Goal: Contribute content: Contribute content

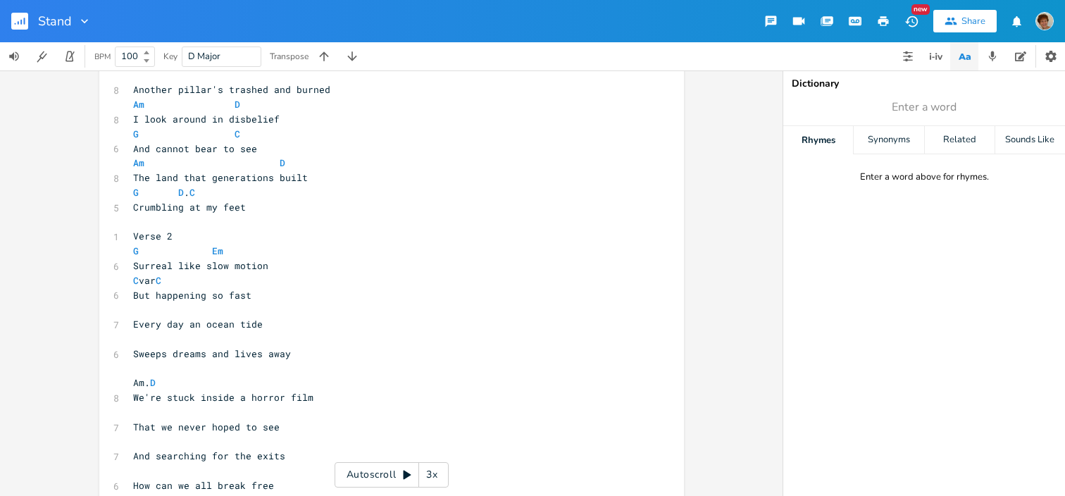
scroll to position [140, 0]
click at [264, 204] on pre "Crumbling at my feet" at bounding box center [384, 206] width 508 height 15
type textarea ", yeah crumblin at my feee"
type textarea "t"
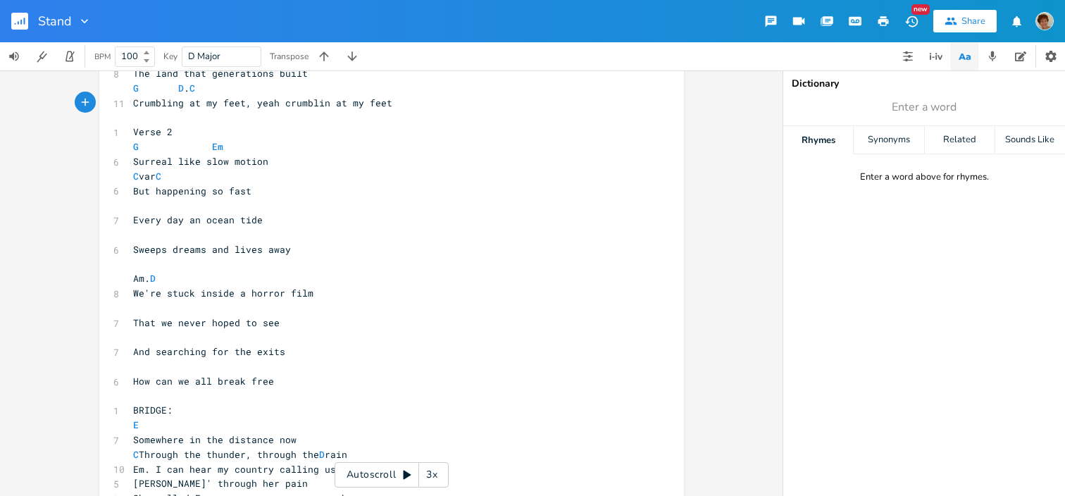
scroll to position [325, 0]
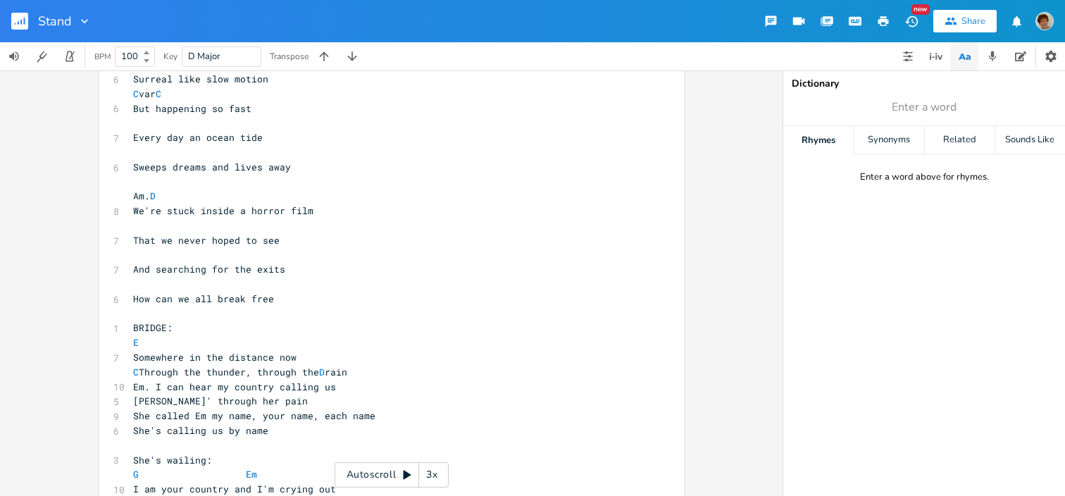
click at [275, 298] on pre "How can we all break free" at bounding box center [384, 299] width 508 height 15
type textarea "======"
type textarea "To escape insanity"
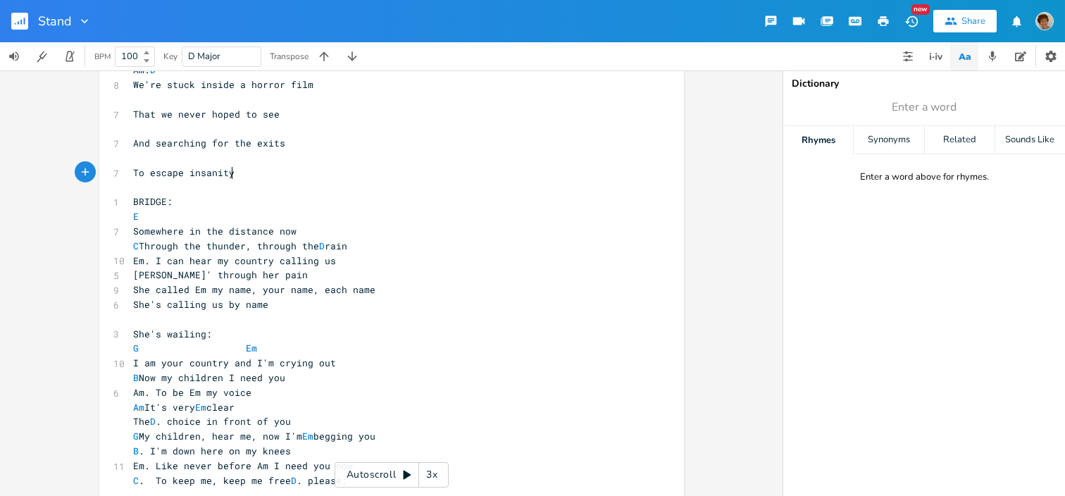
scroll to position [453, 0]
click at [289, 229] on pre "Somewhere in the distance now" at bounding box center [384, 230] width 508 height 15
click at [329, 258] on pre "Em. I can hear my country calling us" at bounding box center [384, 259] width 508 height 15
click at [177, 273] on span "[PERSON_NAME]' through her pain" at bounding box center [220, 273] width 175 height 13
type textarea "T"
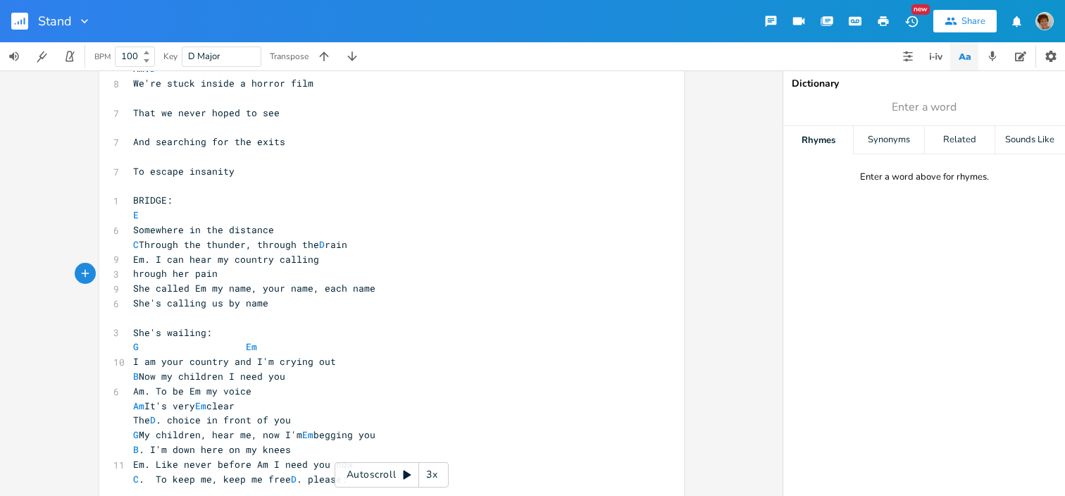
scroll to position [0, 6]
click at [194, 273] on span "Through her pain" at bounding box center [178, 273] width 90 height 13
type textarea "tears and through her"
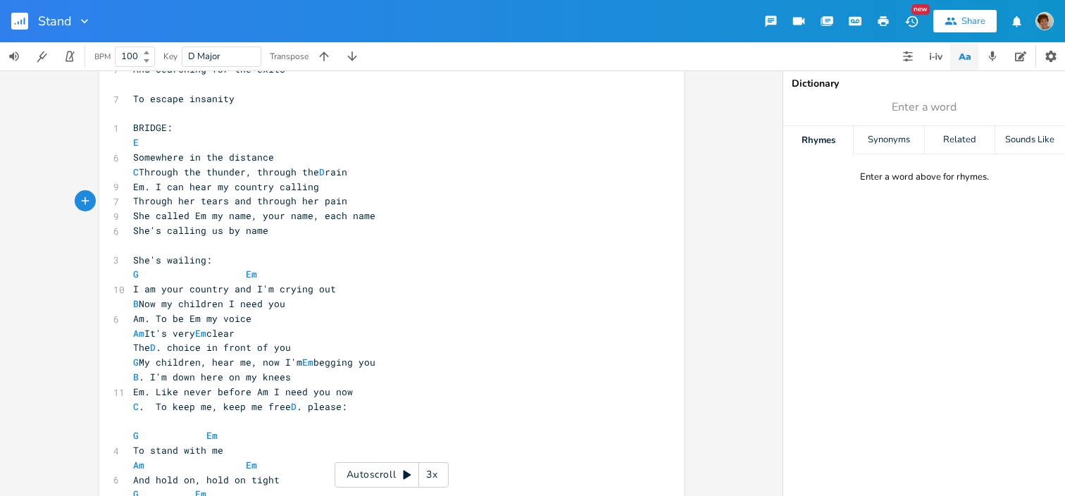
scroll to position [531, 0]
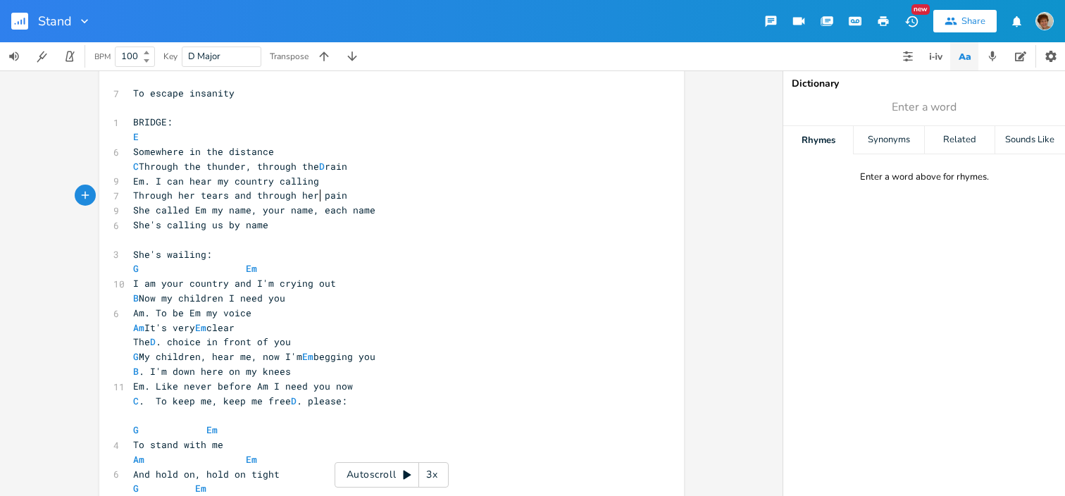
click at [210, 253] on pre "She's wailing:" at bounding box center [384, 254] width 508 height 15
type textarea "Hear her shout:"
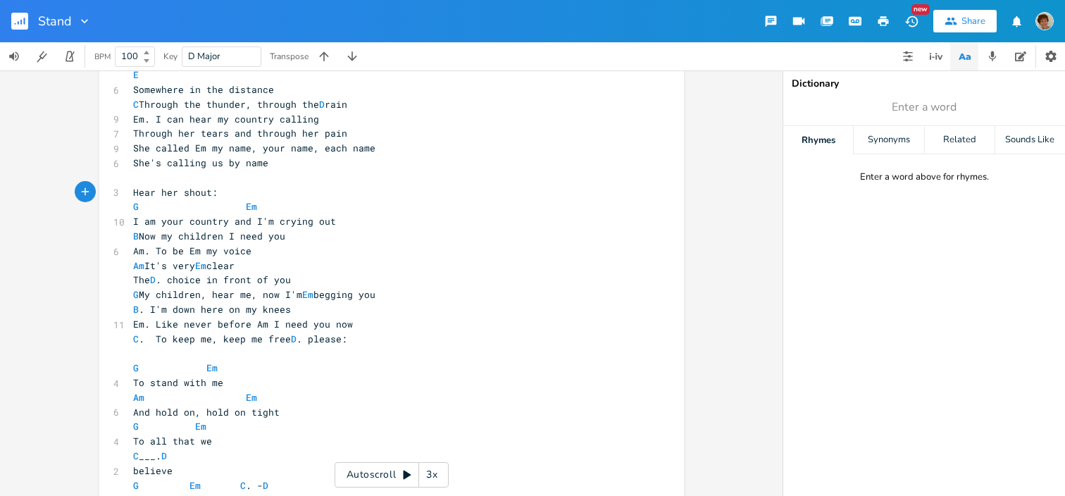
scroll to position [603, 0]
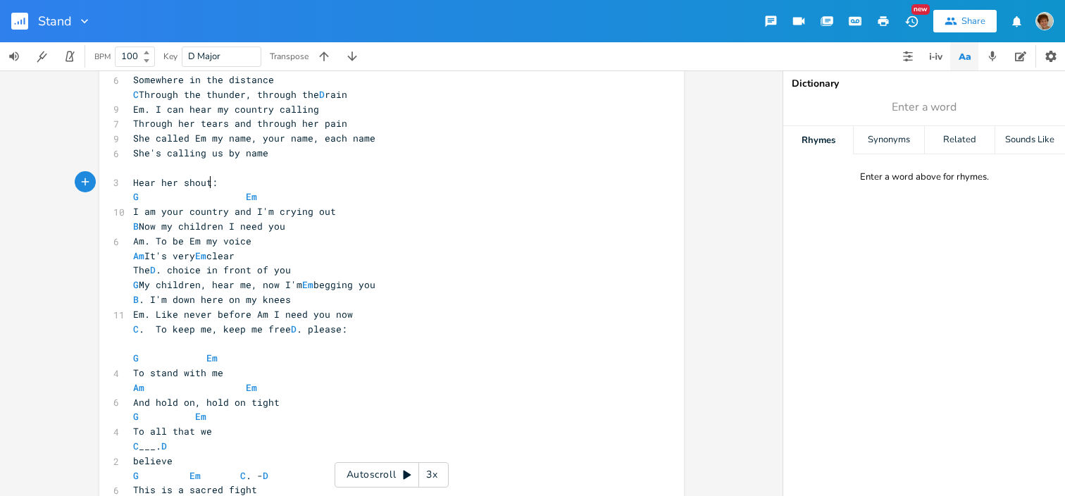
click at [207, 180] on span "Hear her shout:" at bounding box center [175, 182] width 85 height 13
type textarea "call"
type textarea "calling"
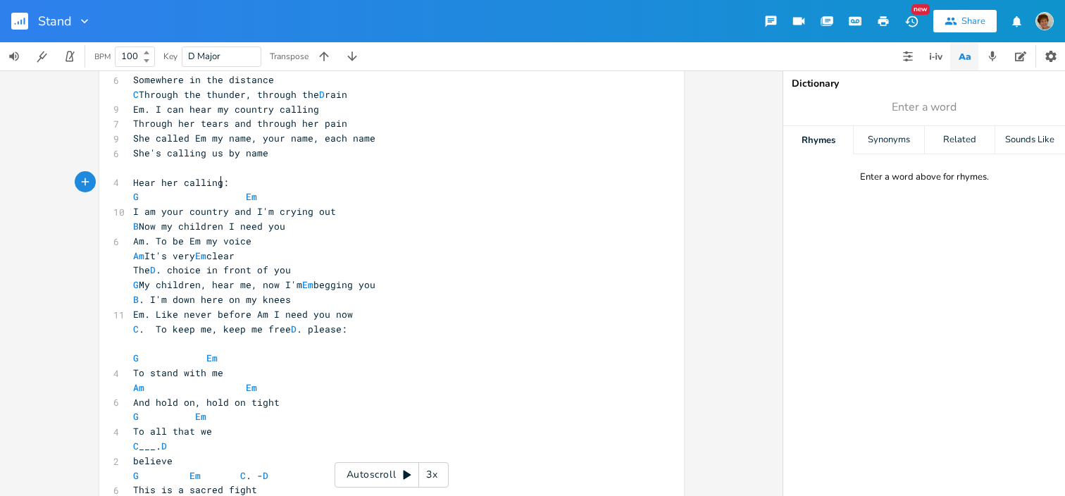
click at [217, 180] on span "Hear her calling:" at bounding box center [181, 182] width 96 height 13
type textarea "wailing"
click at [208, 327] on span "C . To keep me, keep me free D . please:" at bounding box center [240, 329] width 214 height 13
click at [218, 331] on span "C . To keep me, keep me free D . please:" at bounding box center [240, 329] width 214 height 13
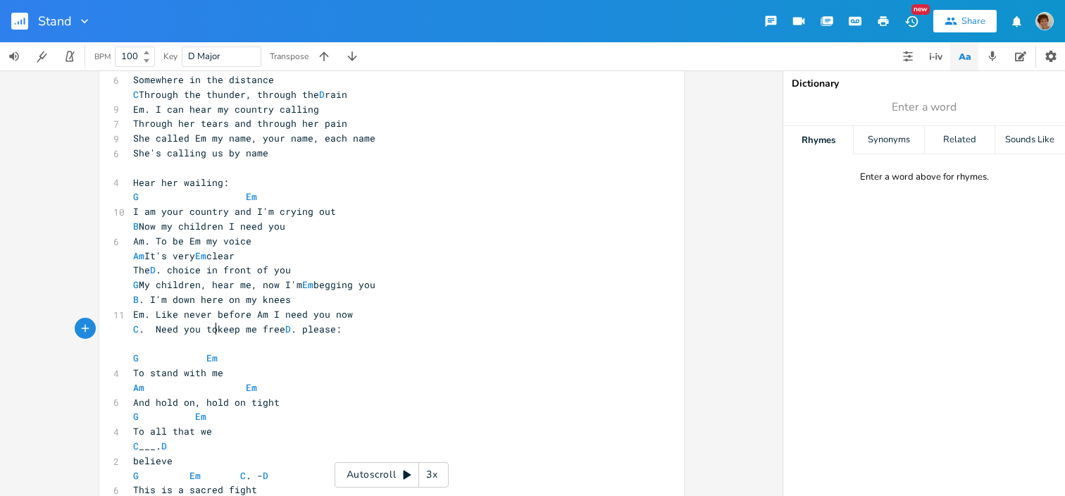
type textarea "Need you to"
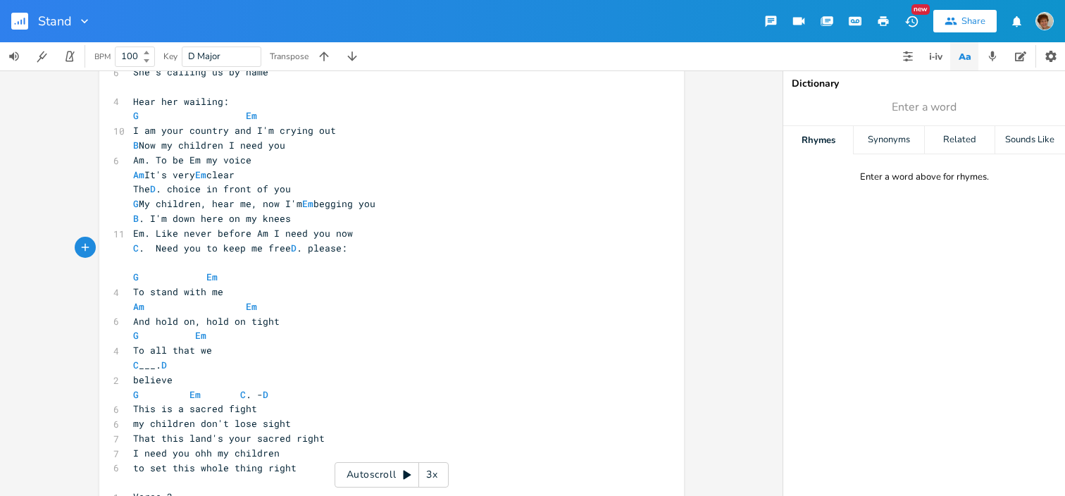
scroll to position [691, 0]
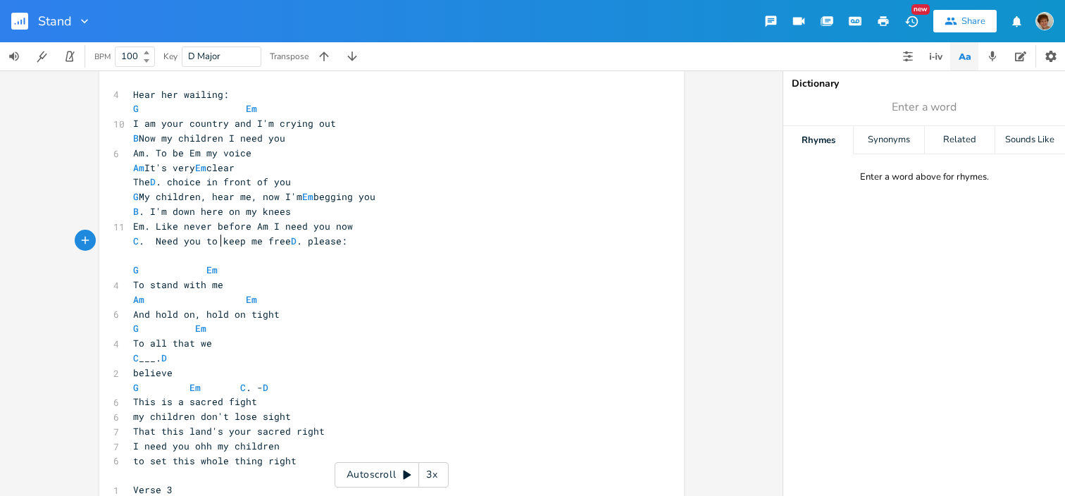
click at [149, 281] on span "To stand with me" at bounding box center [178, 284] width 90 height 13
type textarea "S"
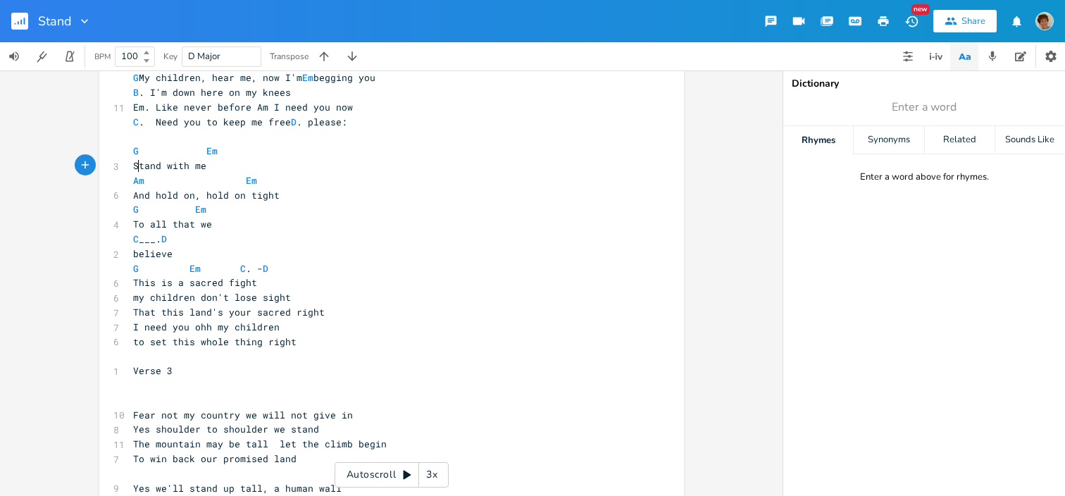
scroll to position [827, 0]
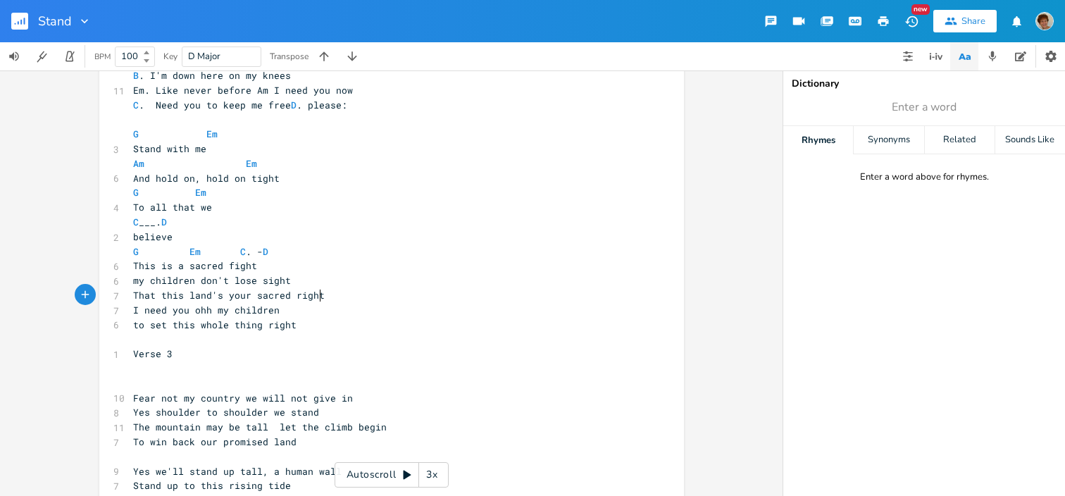
click at [322, 294] on pre "That this land's your sacred right" at bounding box center [384, 295] width 508 height 15
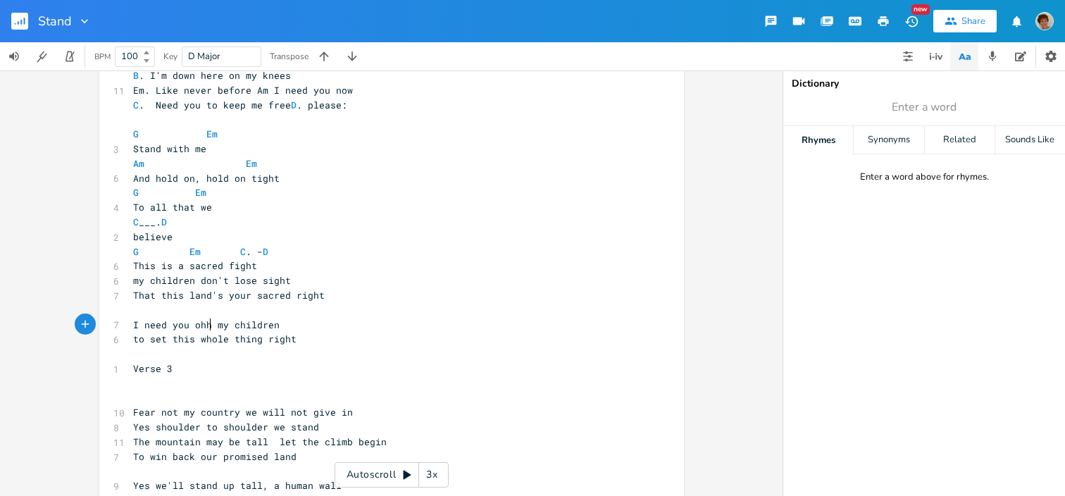
click at [206, 321] on span "I need you ohh my children" at bounding box center [206, 324] width 146 height 13
click at [139, 316] on pre "​" at bounding box center [384, 310] width 508 height 15
type textarea "G"
click at [133, 306] on span "G" at bounding box center [136, 310] width 6 height 13
click at [133, 308] on span "G" at bounding box center [136, 310] width 6 height 13
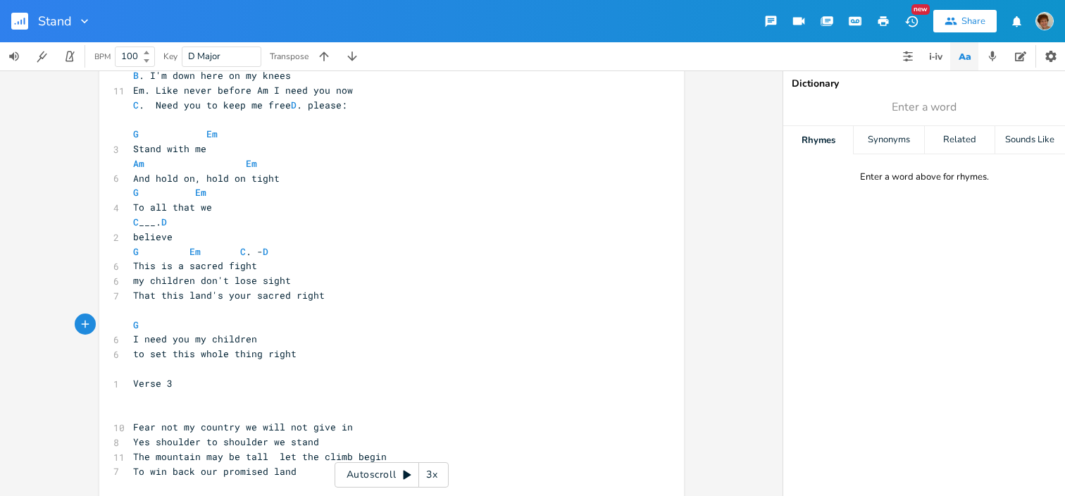
click at [187, 318] on pre "G" at bounding box center [384, 325] width 508 height 15
type textarea "Em"
click at [220, 348] on li "Em7" at bounding box center [228, 355] width 44 height 15
click at [275, 335] on pre "I need you my children" at bounding box center [384, 339] width 508 height 15
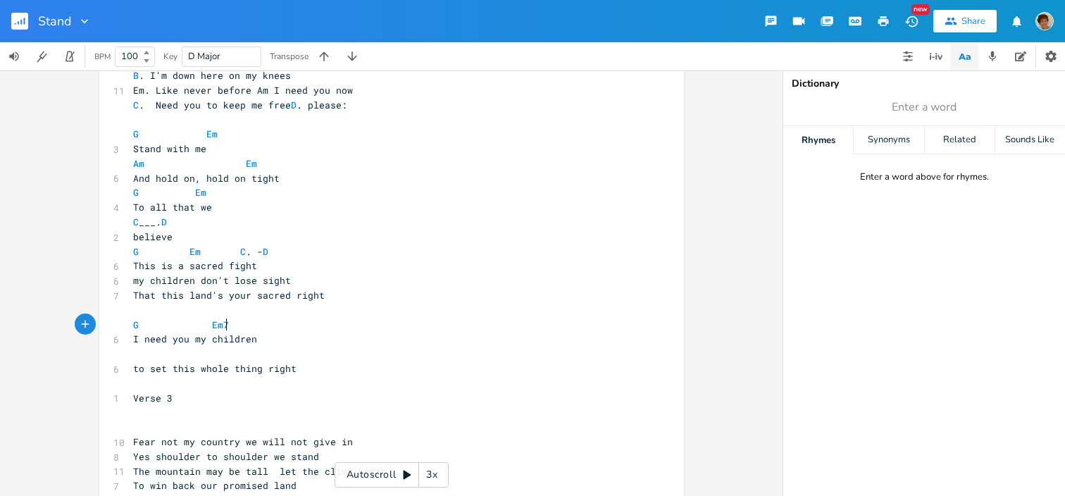
click at [225, 331] on pre "G Em7" at bounding box center [384, 325] width 508 height 15
click at [263, 360] on pre "​" at bounding box center [384, 353] width 508 height 15
type textarea "C D"
click at [279, 457] on span "Yes shoulder to shoulder we stand" at bounding box center [226, 456] width 186 height 13
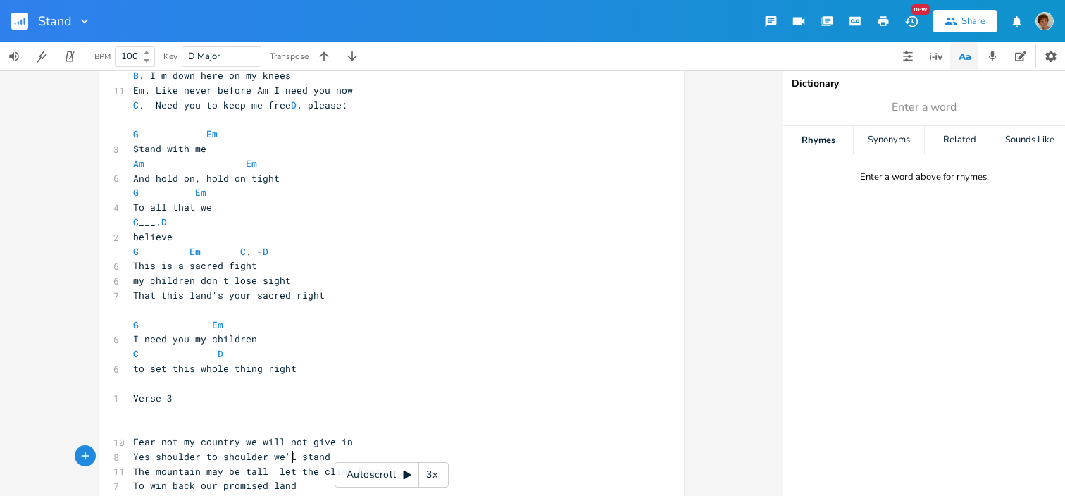
type textarea "'ll"
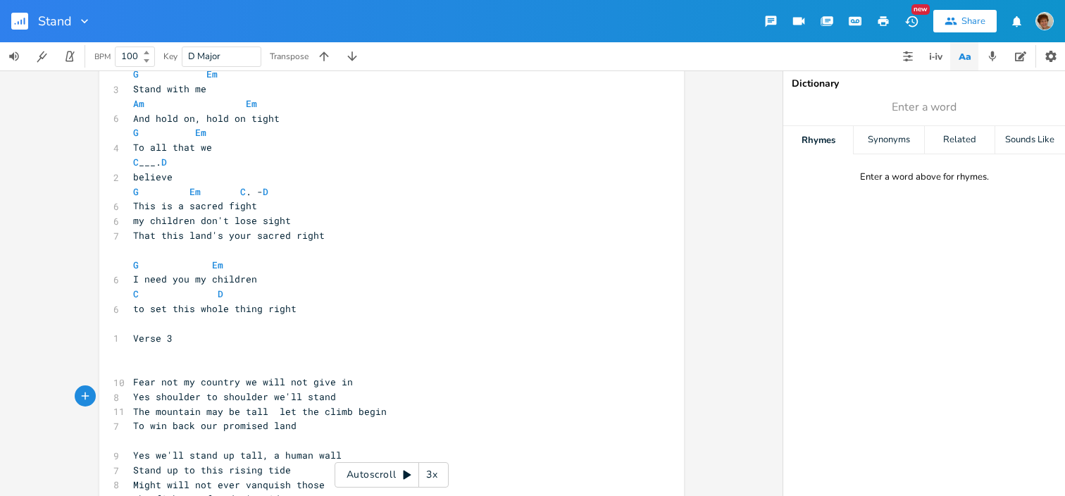
scroll to position [889, 0]
click at [261, 405] on span "The mountain may be tall let the climb begin" at bounding box center [260, 408] width 254 height 13
type textarea "high"
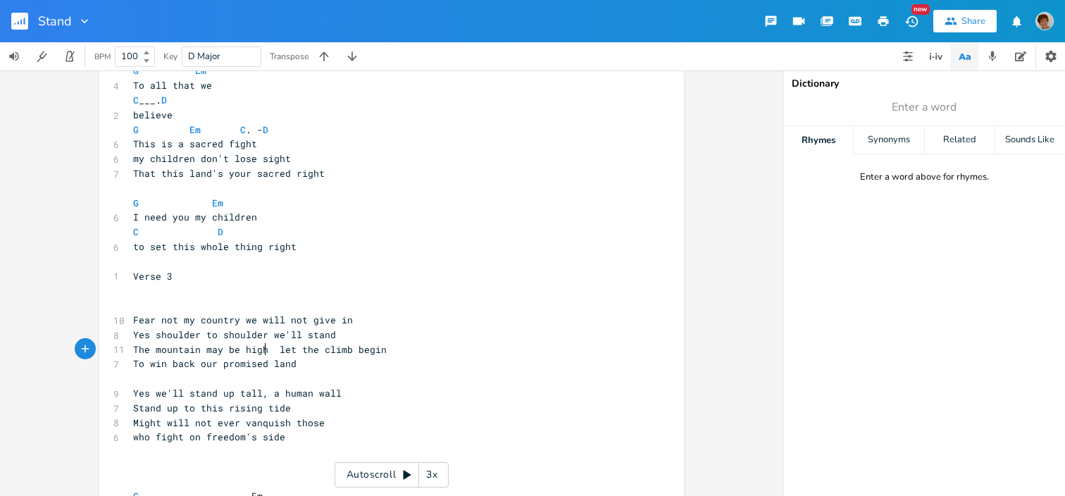
scroll to position [970, 0]
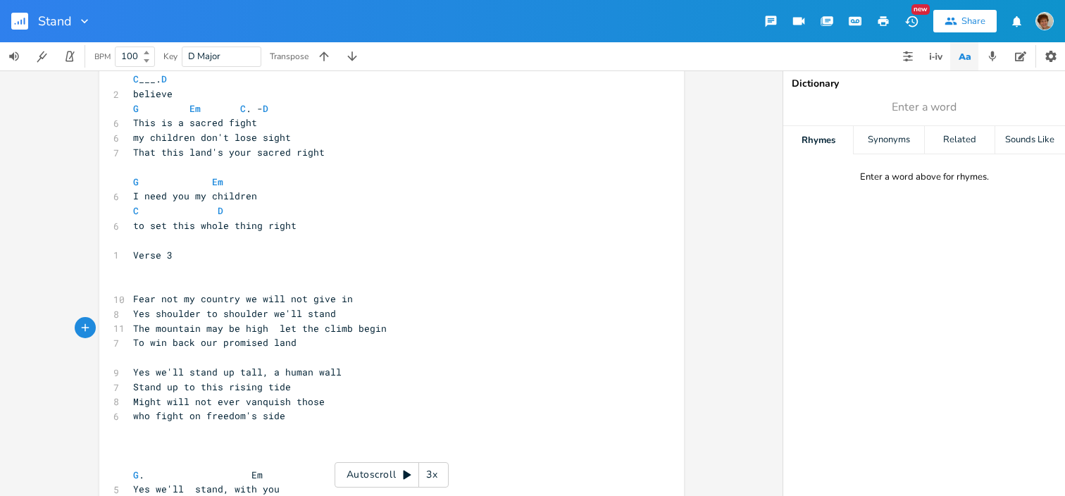
click at [319, 400] on pre "Might will not ever vanquish those" at bounding box center [384, 401] width 508 height 15
type textarea "cannot extinguish hel"
type textarea "never vanz"
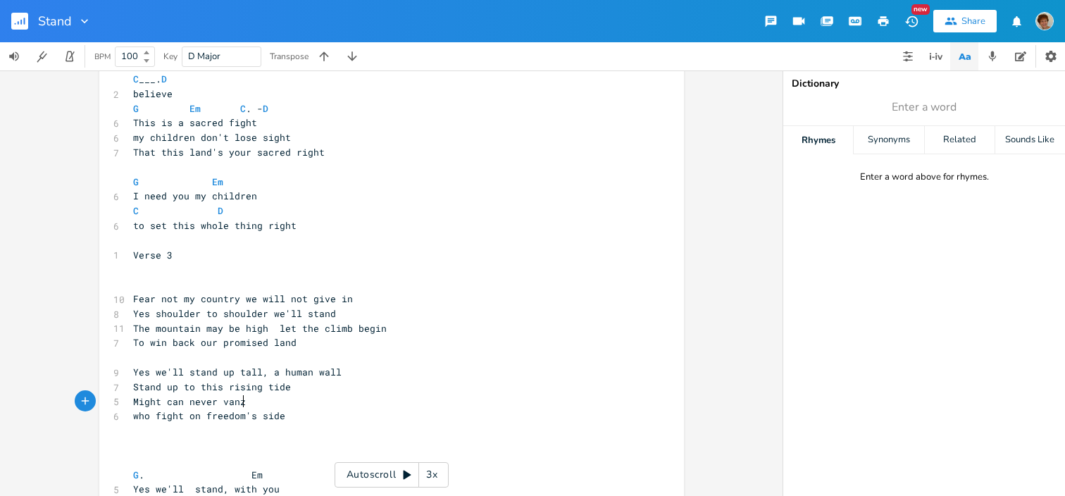
scroll to position [0, 46]
type textarea "qi"
type textarea "uish heartrs"
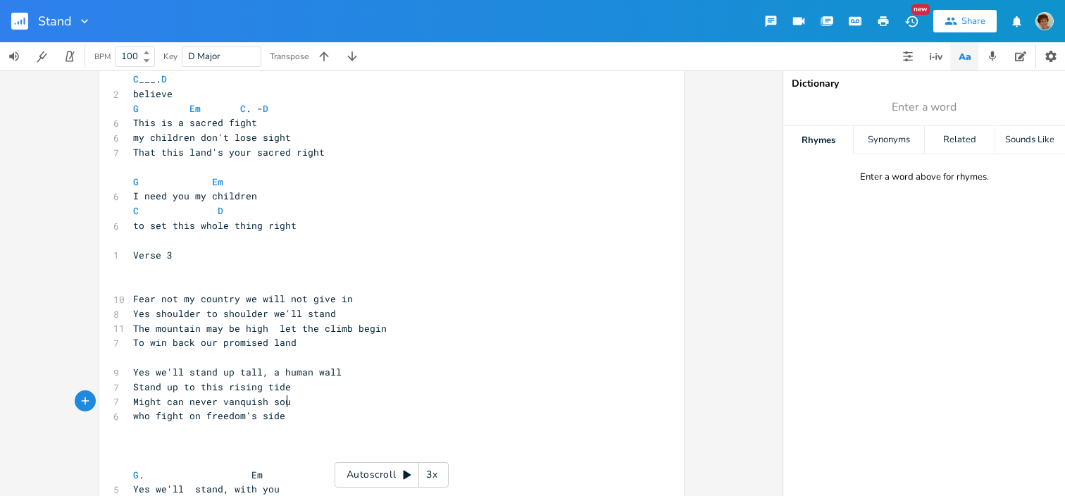
type textarea "souls"
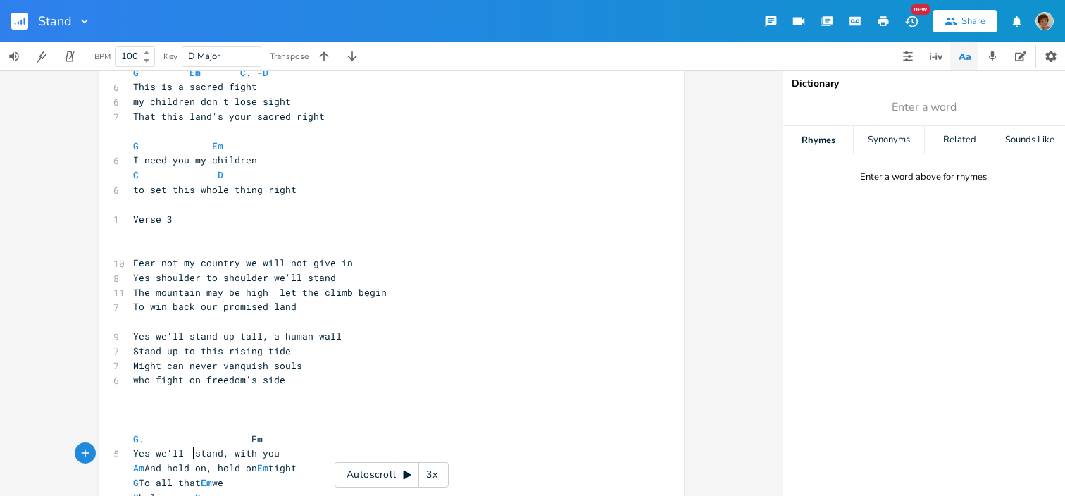
click at [134, 470] on span "stand, with you" at bounding box center [175, 467] width 85 height 13
type textarea "S"
click at [184, 454] on span "Yes we'll" at bounding box center [158, 452] width 51 height 13
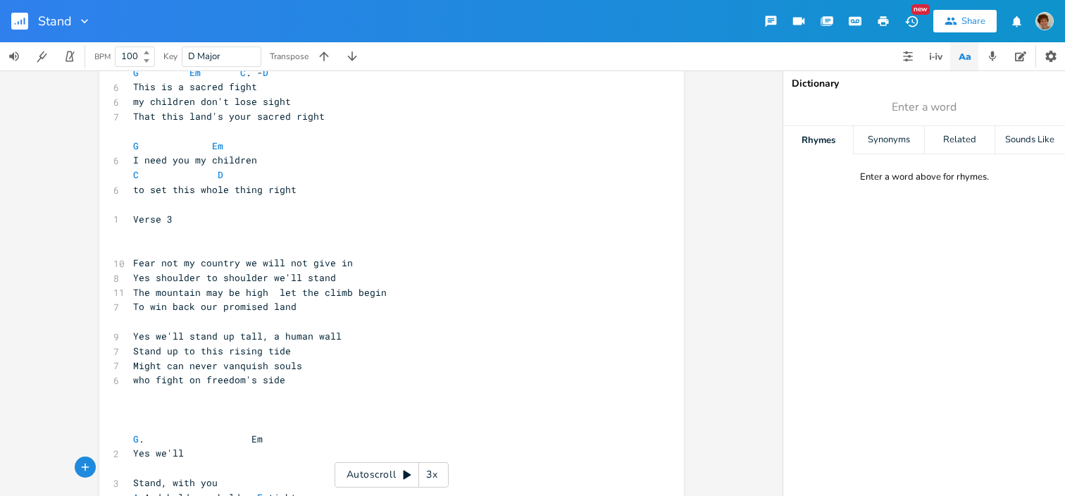
click at [268, 433] on pre "G . Em" at bounding box center [384, 439] width 508 height 15
click at [137, 465] on pre "​" at bounding box center [384, 468] width 508 height 15
type textarea "Em"
click at [465, 406] on pre "​" at bounding box center [384, 409] width 508 height 15
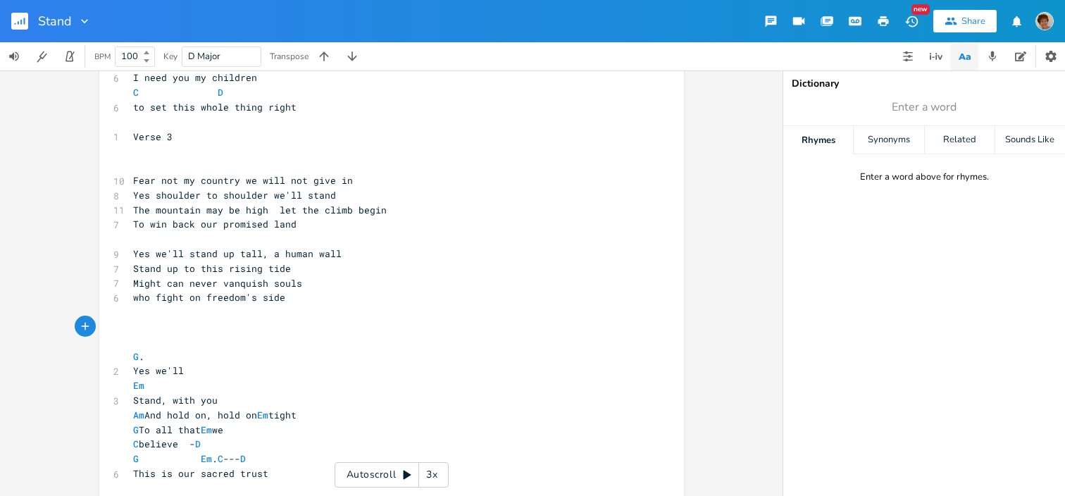
scroll to position [1091, 0]
click at [130, 381] on pre "Em" at bounding box center [384, 382] width 508 height 15
type textarea "G"
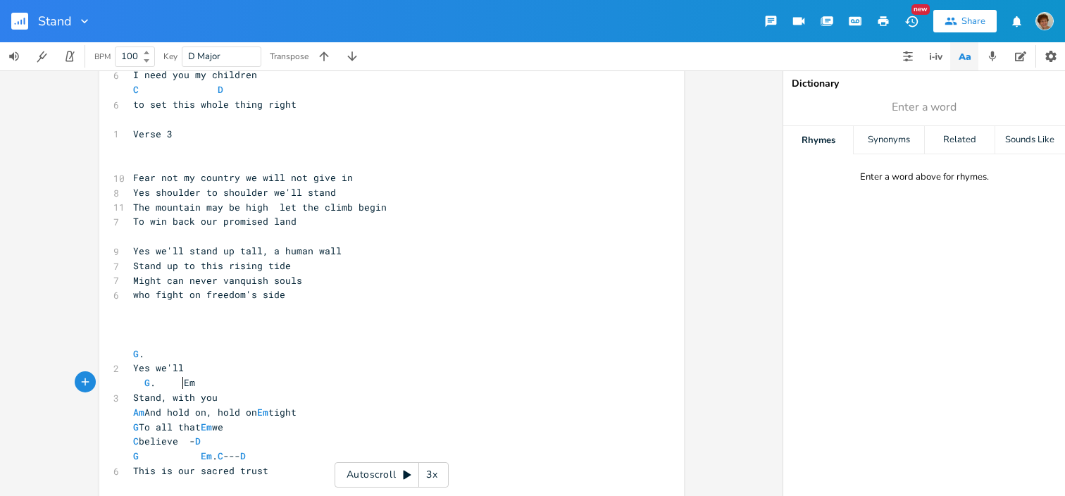
type textarea "G."
click at [138, 356] on span "G ." at bounding box center [138, 353] width 11 height 13
click at [151, 381] on span "G . Em" at bounding box center [164, 382] width 62 height 13
click at [230, 390] on pre "Stand, with you" at bounding box center [384, 397] width 508 height 15
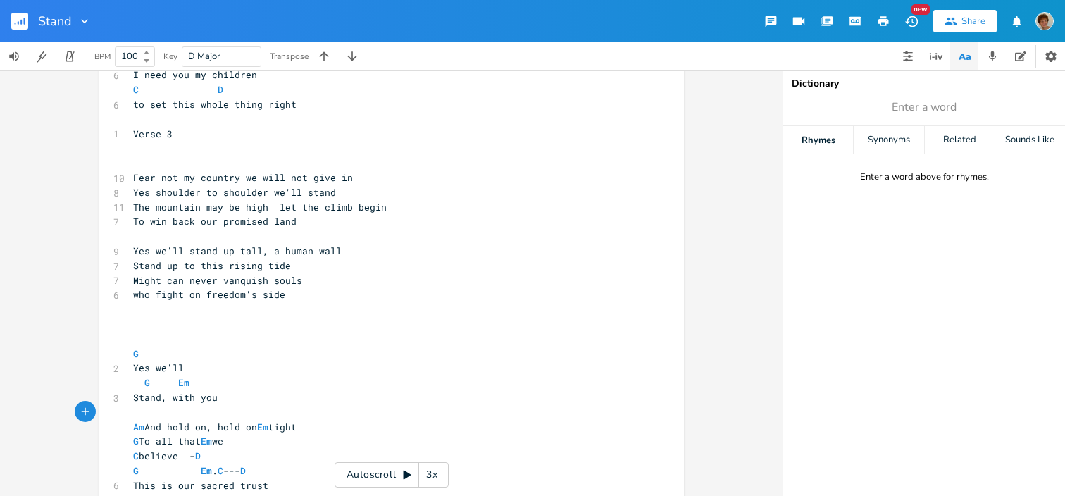
click at [339, 427] on pre "Am And hold on, hold on Em tight" at bounding box center [384, 427] width 508 height 15
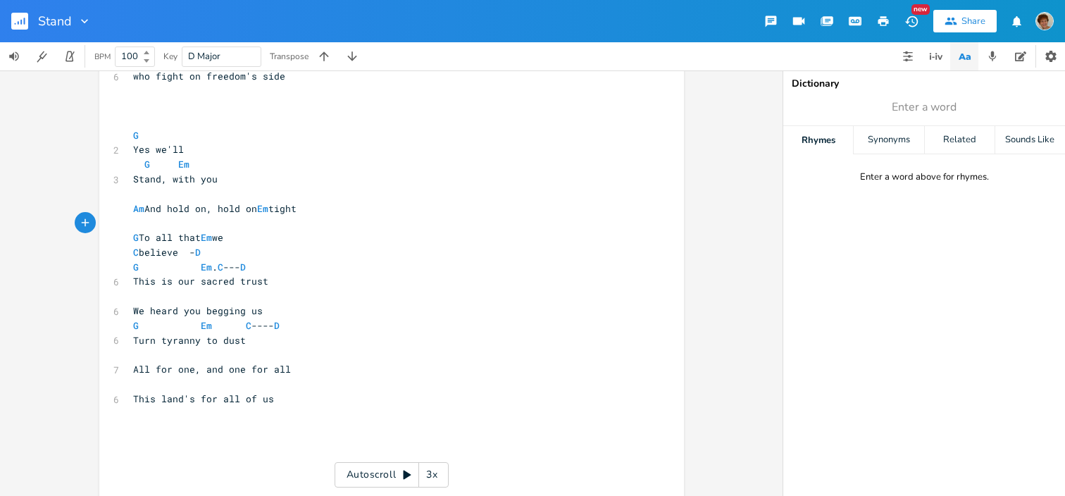
scroll to position [1306, 0]
click at [248, 244] on pre "G To all that Em we" at bounding box center [384, 240] width 508 height 15
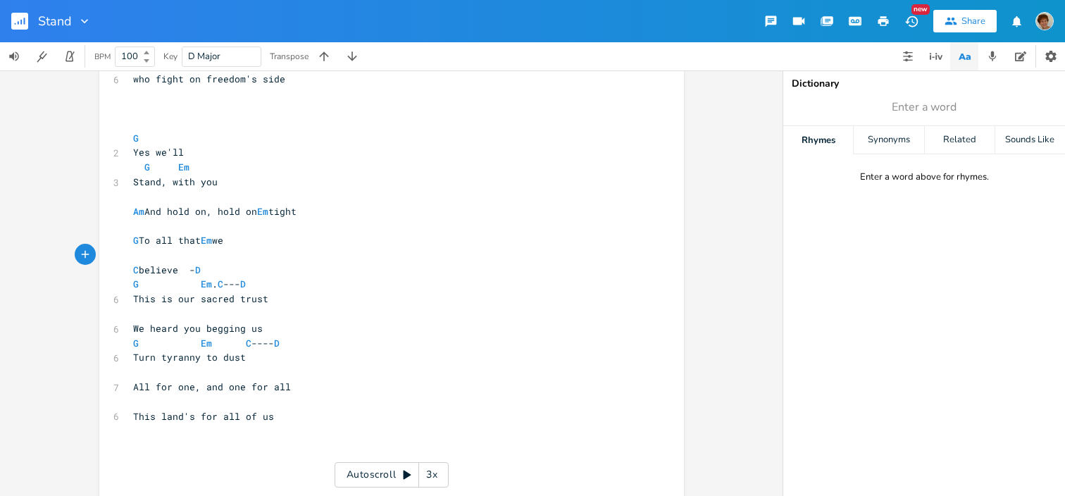
click at [233, 270] on pre "C believe - D" at bounding box center [384, 270] width 508 height 15
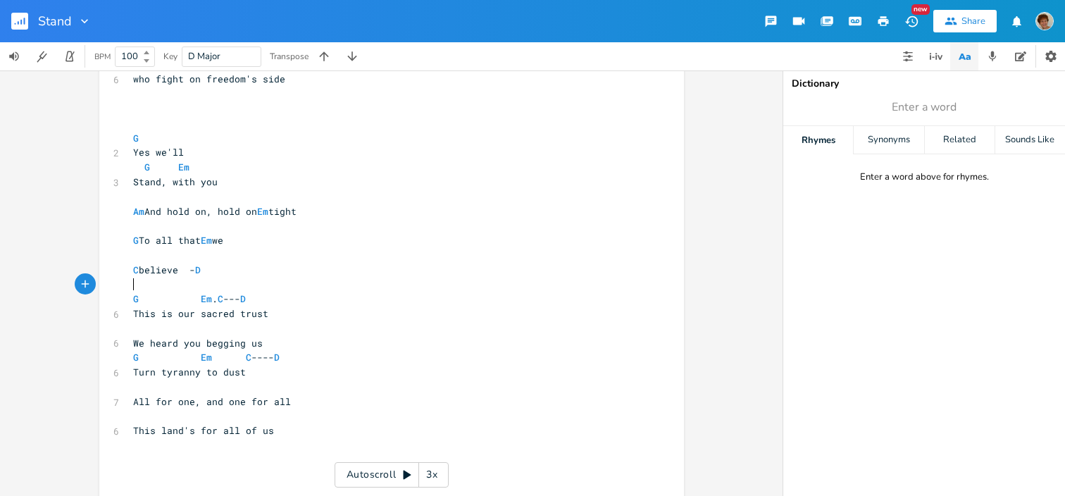
click at [296, 400] on pre "All for one, and one for all" at bounding box center [384, 401] width 508 height 15
type textarea "This land, this land"
click at [143, 384] on pre "​" at bounding box center [384, 387] width 508 height 15
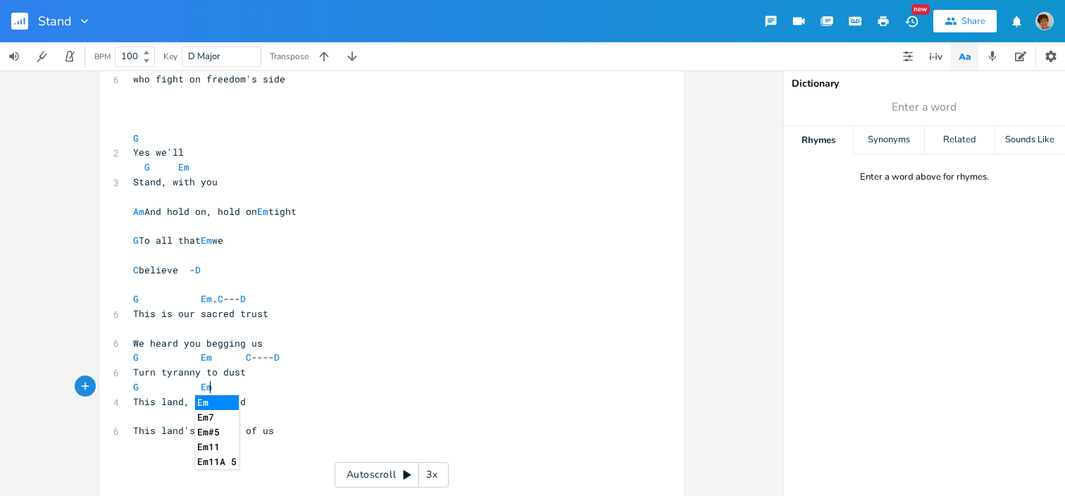
type textarea "G Em"
click at [205, 401] on li "Em" at bounding box center [217, 402] width 44 height 15
click at [144, 425] on span "This land's for all of us" at bounding box center [203, 430] width 141 height 13
click at [141, 419] on pre "​" at bounding box center [384, 416] width 508 height 15
type textarea "C s;"
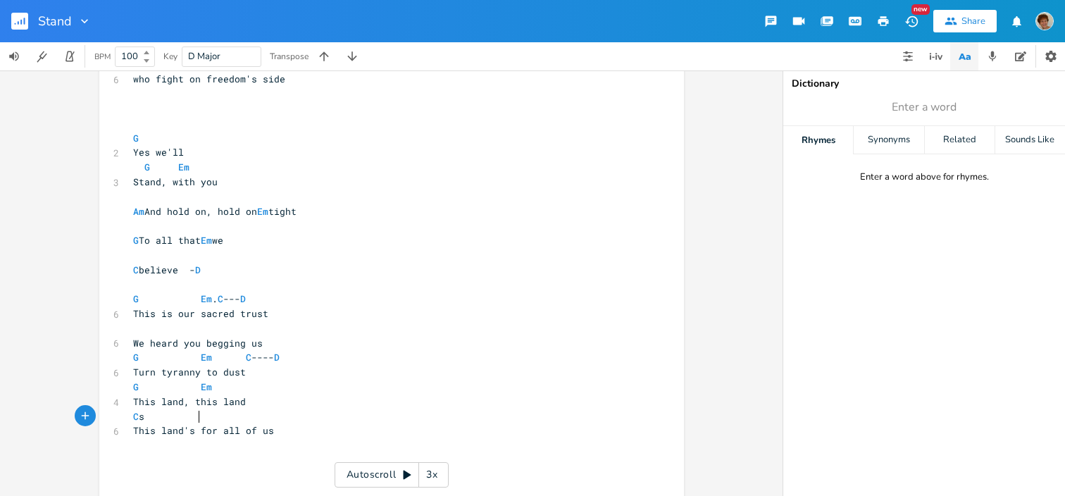
scroll to position [0, 36]
type textarea "D. G"
click at [233, 413] on span "C D . G" at bounding box center [189, 416] width 113 height 13
